Goal: Information Seeking & Learning: Find specific page/section

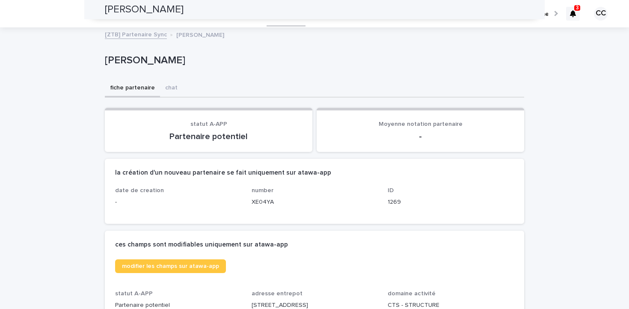
scroll to position [242, 0]
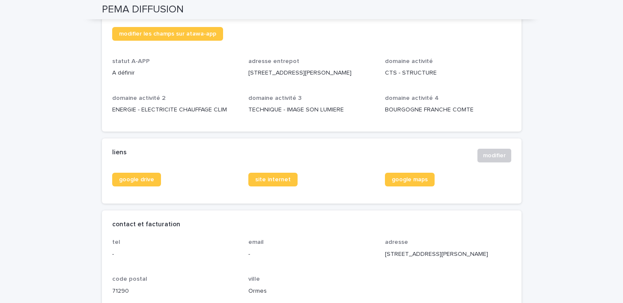
scroll to position [239, 0]
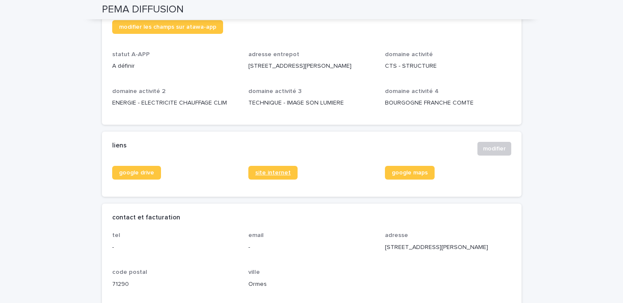
click at [273, 170] on span "site internet" at bounding box center [273, 173] width 36 height 6
click at [140, 174] on span "google drive" at bounding box center [136, 173] width 35 height 6
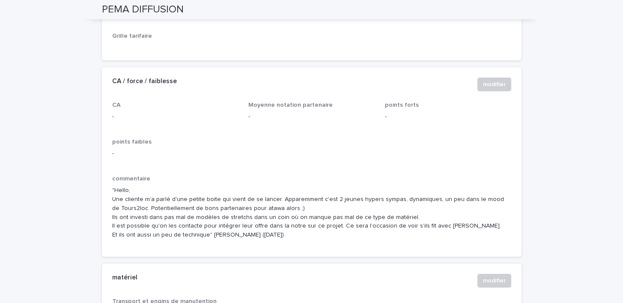
scroll to position [880, 0]
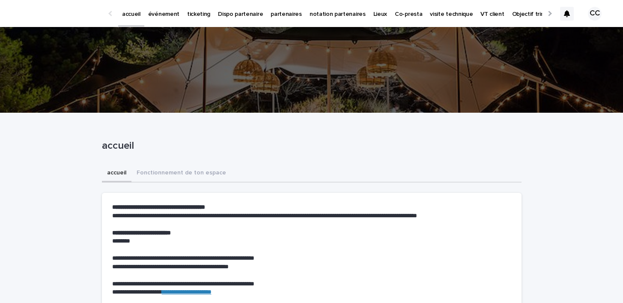
click at [171, 15] on p "événement" at bounding box center [163, 9] width 31 height 18
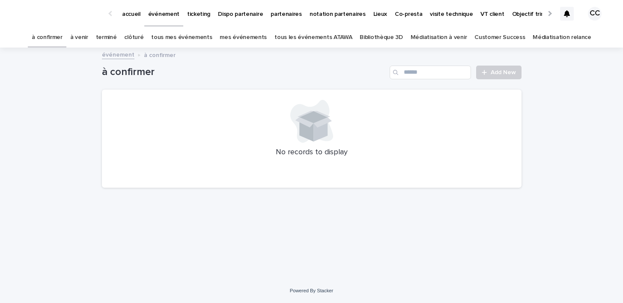
click at [88, 37] on link "à venir" at bounding box center [79, 37] width 18 height 20
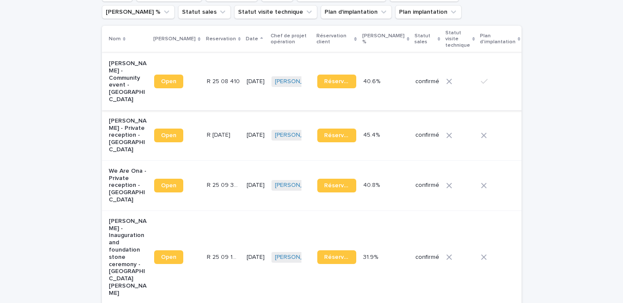
scroll to position [117, 0]
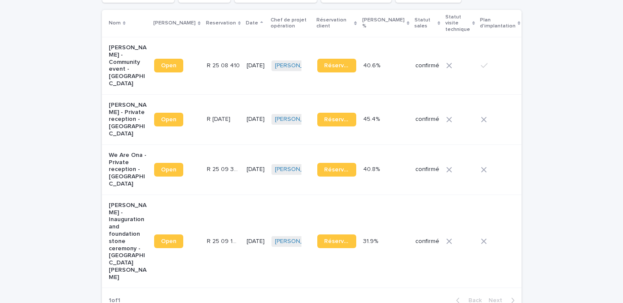
click at [207, 164] on p "R 25 09 396" at bounding box center [224, 168] width 35 height 9
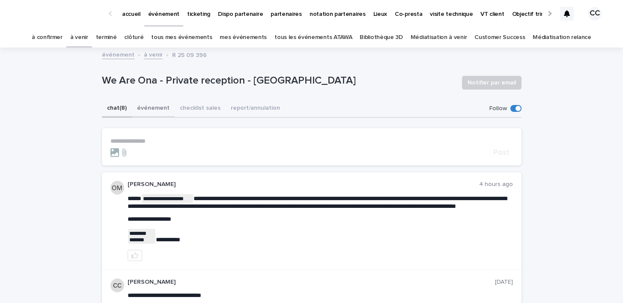
click at [153, 107] on button "événement" at bounding box center [153, 109] width 43 height 18
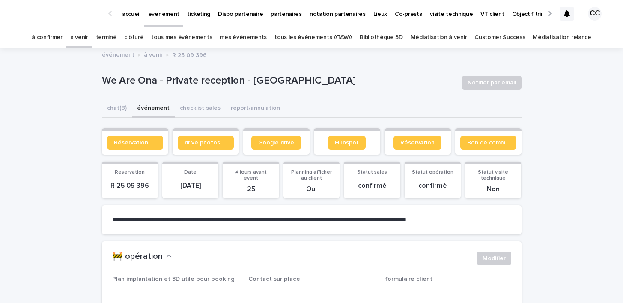
click at [266, 143] on span "Google drive" at bounding box center [276, 143] width 36 height 6
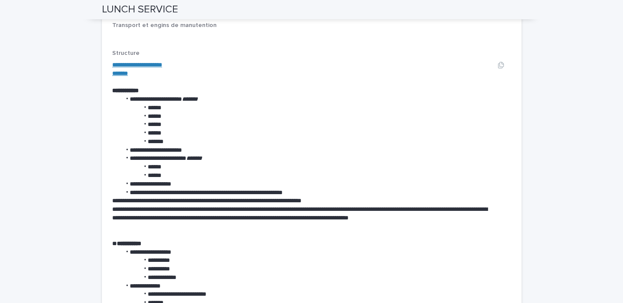
scroll to position [1249, 0]
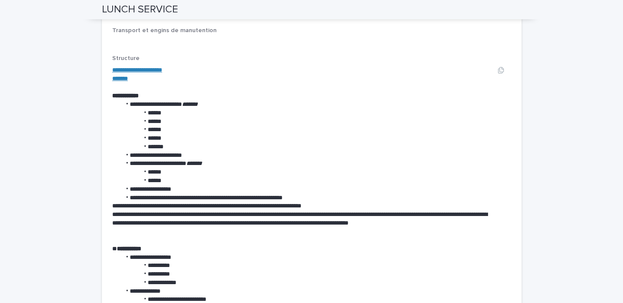
click at [145, 73] on link "**********" at bounding box center [137, 70] width 50 height 6
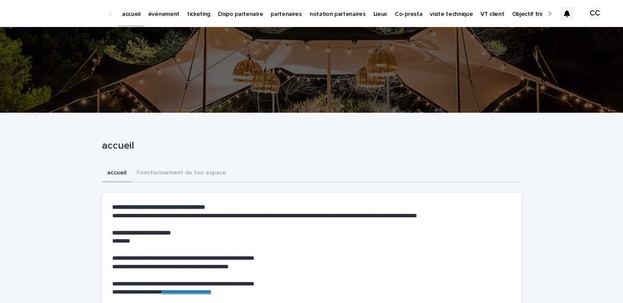
click at [277, 13] on p "partenaires" at bounding box center [286, 9] width 31 height 18
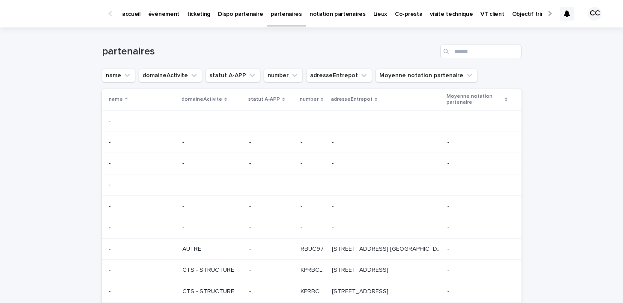
click at [168, 15] on p "événement" at bounding box center [163, 9] width 31 height 18
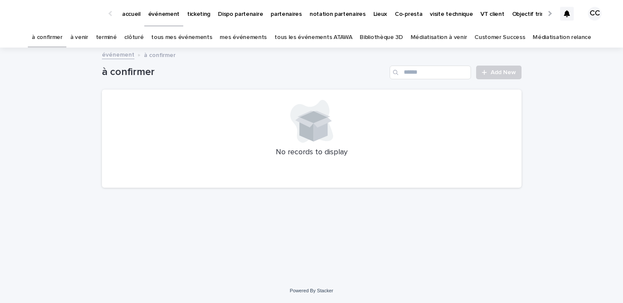
click at [126, 11] on p "accueil" at bounding box center [131, 9] width 18 height 18
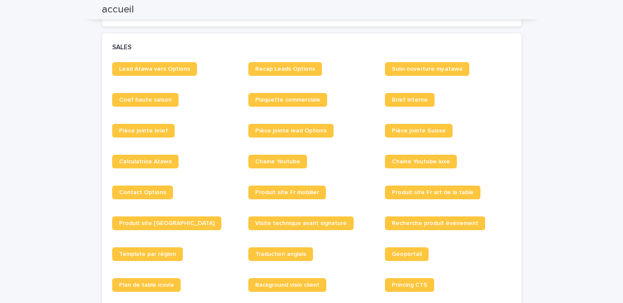
scroll to position [649, 0]
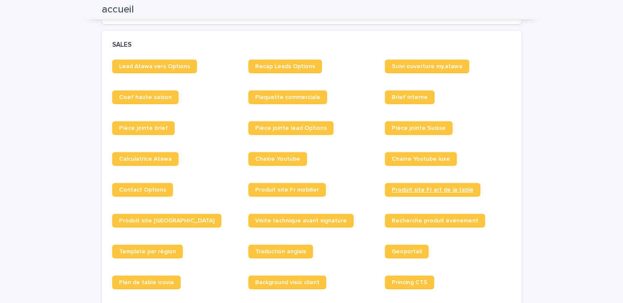
click at [403, 192] on span "Produit site Fr art de la table" at bounding box center [433, 190] width 82 height 6
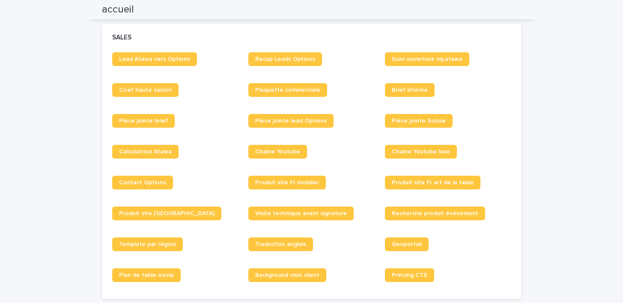
scroll to position [664, 0]
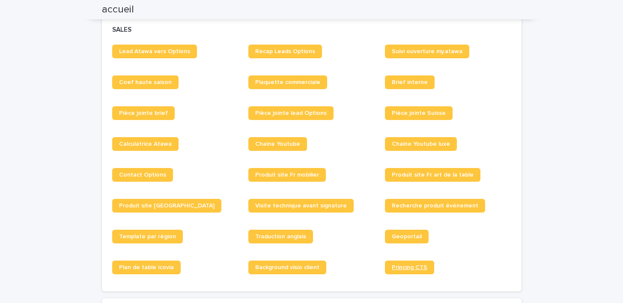
click at [416, 268] on span "Princing CTS" at bounding box center [410, 267] width 36 height 6
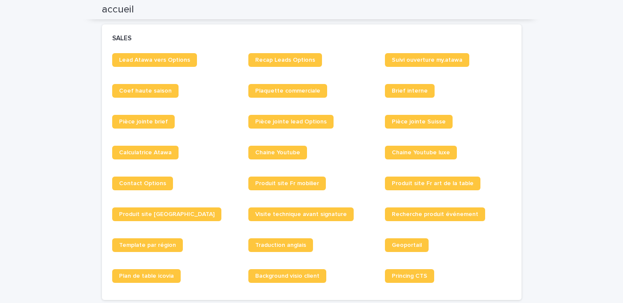
scroll to position [647, 0]
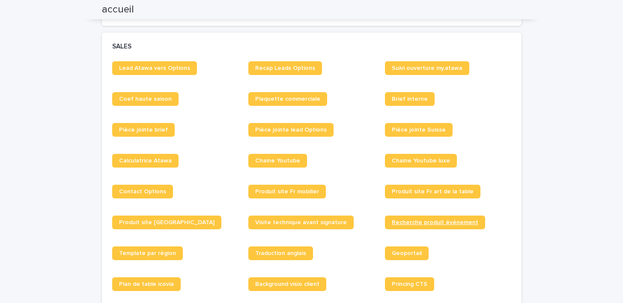
click at [420, 224] on span "Recherche produit événement" at bounding box center [435, 222] width 86 height 6
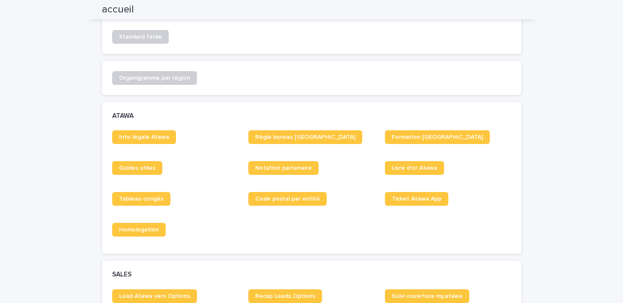
scroll to position [0, 0]
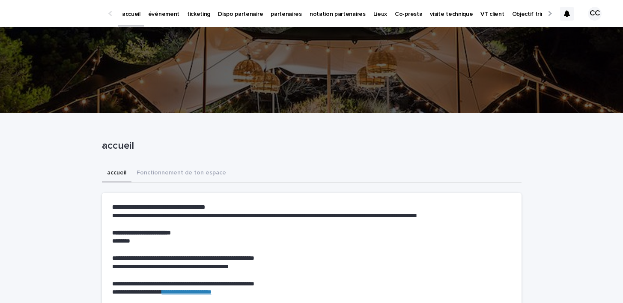
click at [166, 15] on p "événement" at bounding box center [163, 9] width 31 height 18
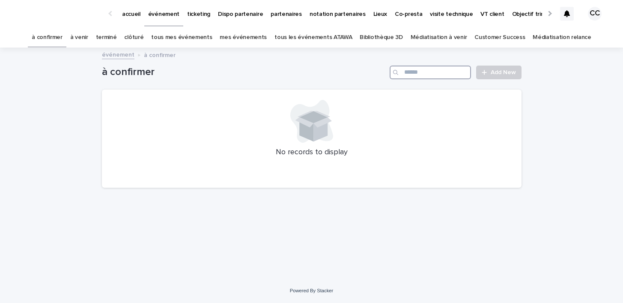
click at [448, 77] on input "Search" at bounding box center [430, 72] width 81 height 14
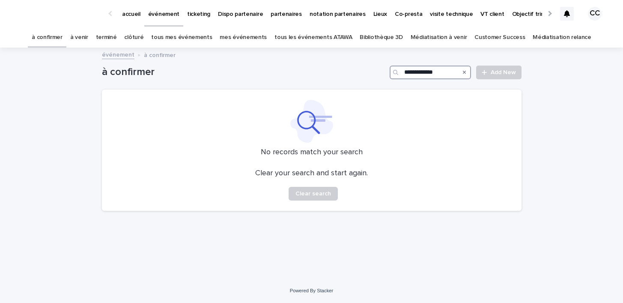
type input "**********"
drag, startPoint x: 451, startPoint y: 72, endPoint x: 366, endPoint y: 72, distance: 85.6
click at [366, 72] on div "**********" at bounding box center [311, 72] width 419 height 14
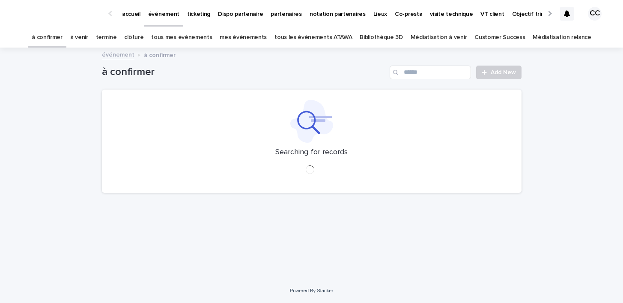
click at [318, 37] on link "tous les événements ATAWA" at bounding box center [312, 37] width 77 height 20
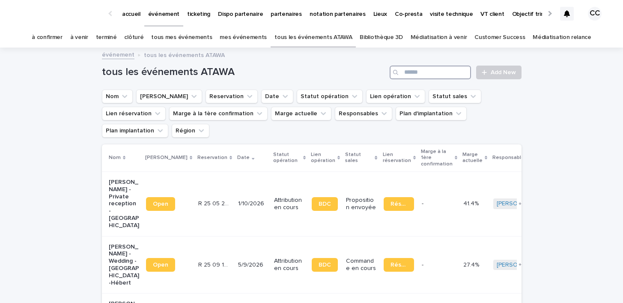
click at [446, 73] on input "Search" at bounding box center [430, 72] width 81 height 14
paste input "**********"
type input "**********"
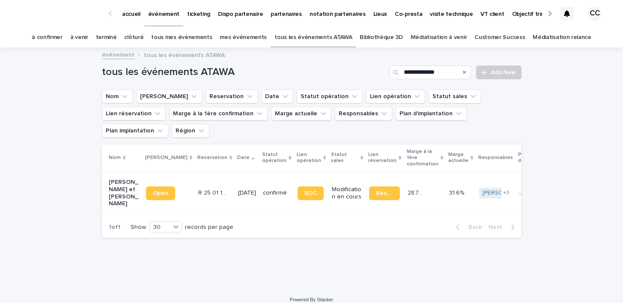
click at [565, 197] on div "**********" at bounding box center [311, 167] width 623 height 239
click at [51, 203] on div "**********" at bounding box center [311, 167] width 623 height 239
click at [153, 190] on span "Open" at bounding box center [160, 193] width 15 height 6
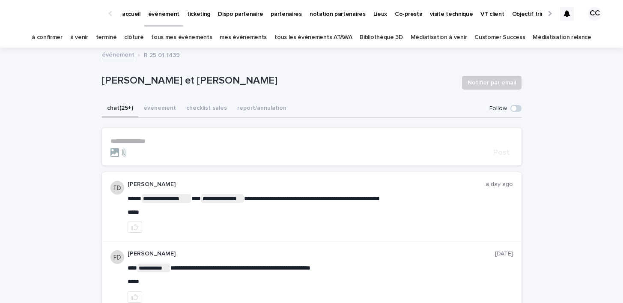
click at [166, 106] on button "événement" at bounding box center [159, 109] width 43 height 18
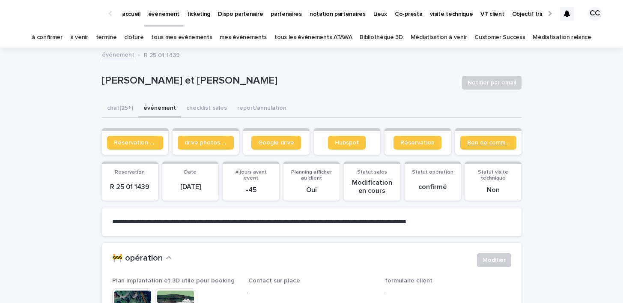
click at [498, 143] on span "Bon de commande" at bounding box center [488, 143] width 42 height 6
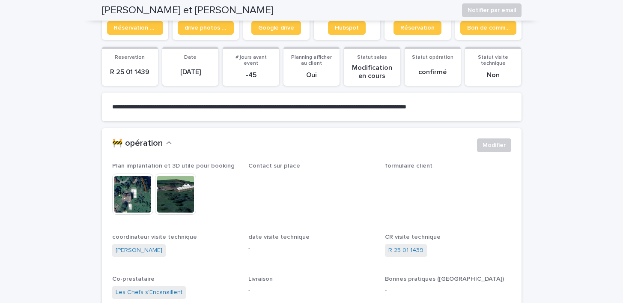
scroll to position [100, 0]
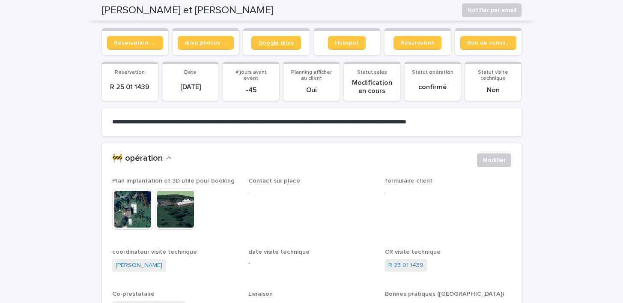
click at [277, 44] on span "Google drive" at bounding box center [276, 43] width 36 height 6
